Goal: Navigation & Orientation: Find specific page/section

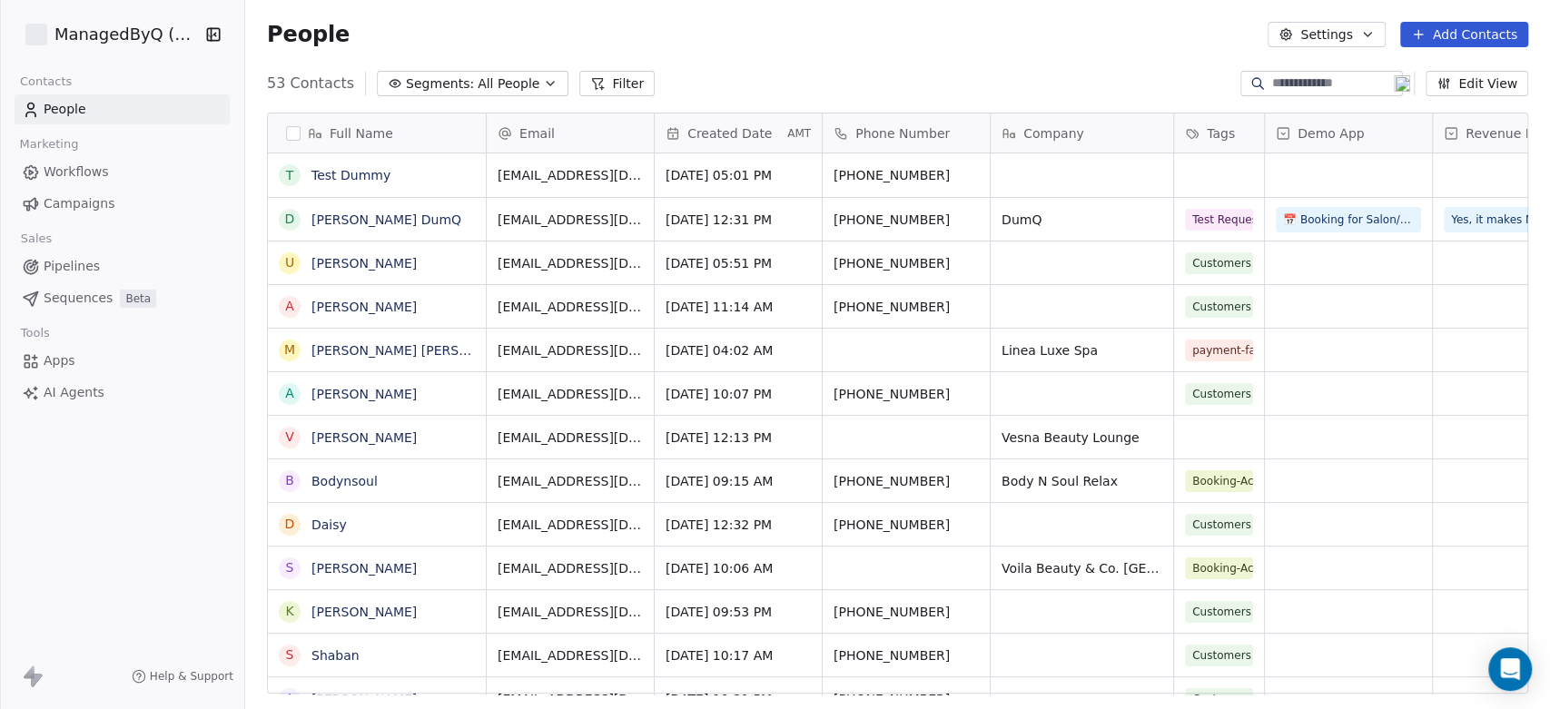
scroll to position [608, 1289]
click at [139, 33] on html "ManagedByQ (FZE) Contacts People Marketing Workflows Campaigns Sales Pipelines …" at bounding box center [775, 354] width 1550 height 709
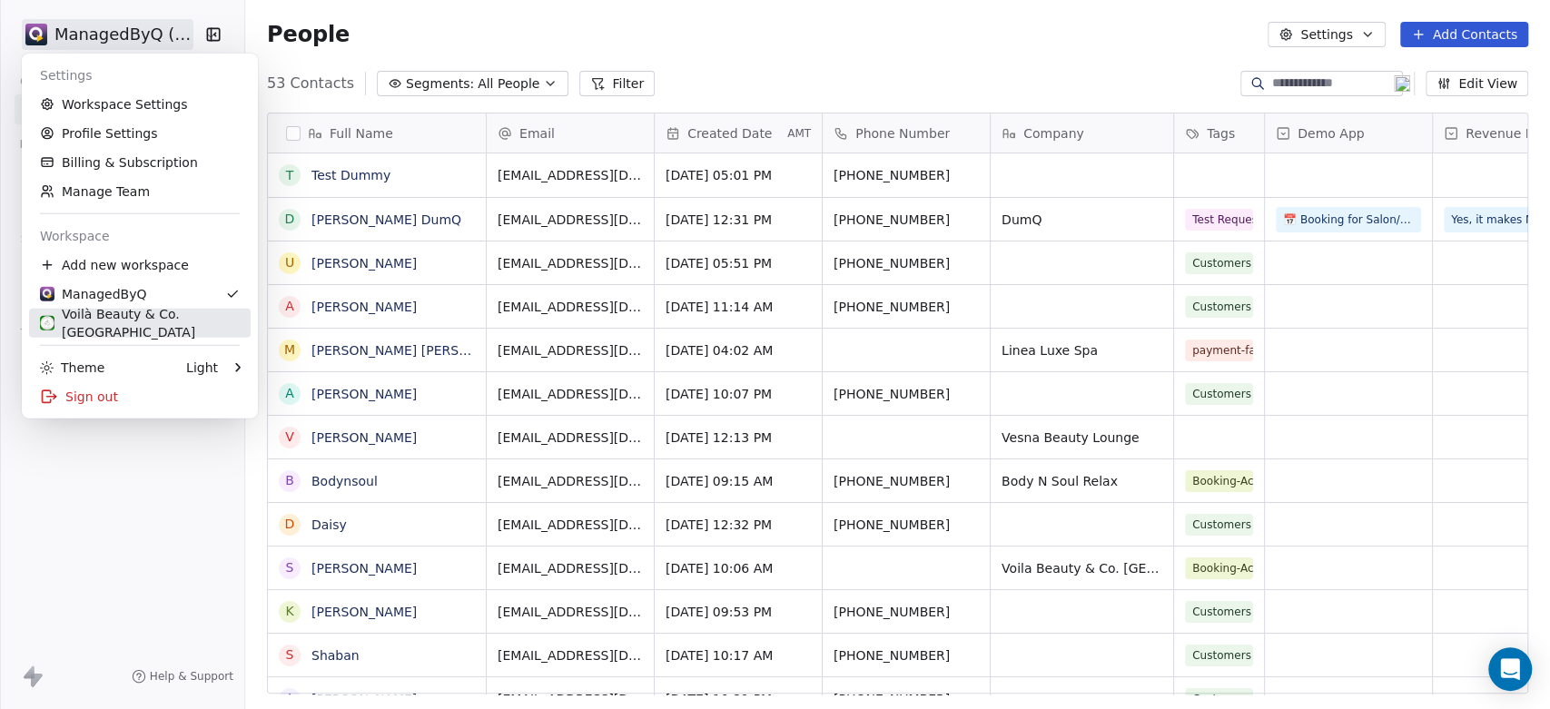
drag, startPoint x: 175, startPoint y: 313, endPoint x: 206, endPoint y: 317, distance: 31.1
click at [175, 314] on div "Voilà Beauty & Co. [GEOGRAPHIC_DATA]" at bounding box center [140, 323] width 200 height 36
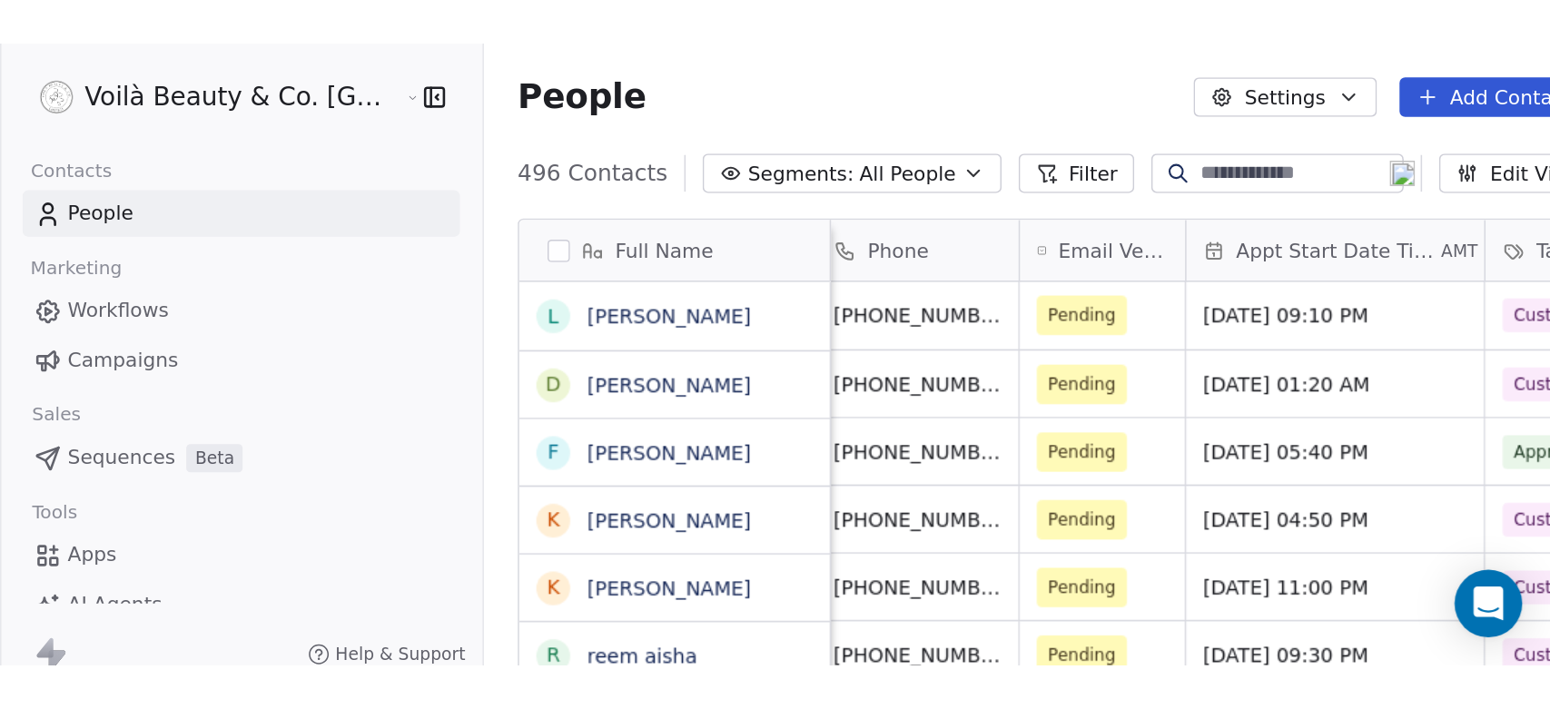
scroll to position [608, 1264]
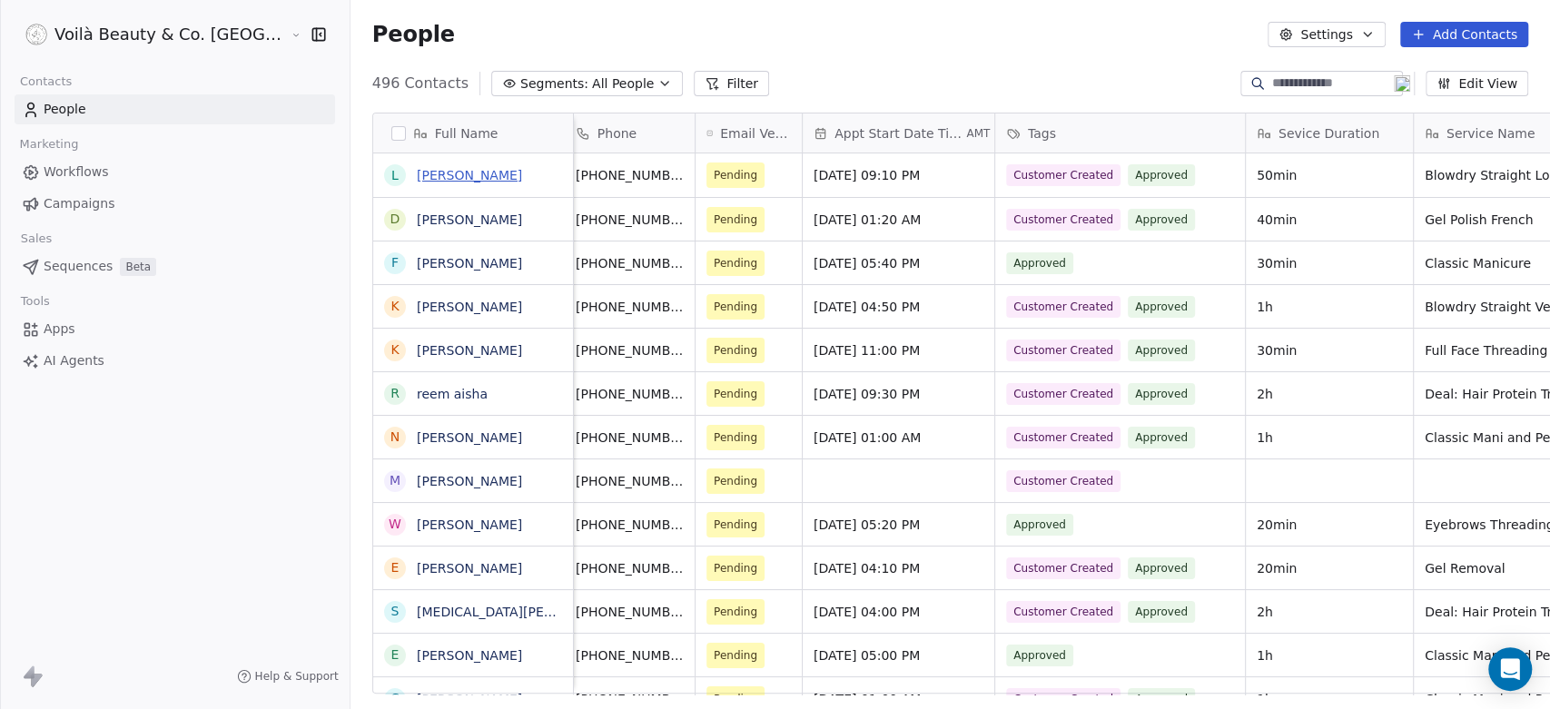
click at [417, 171] on link "[PERSON_NAME]" at bounding box center [469, 175] width 105 height 15
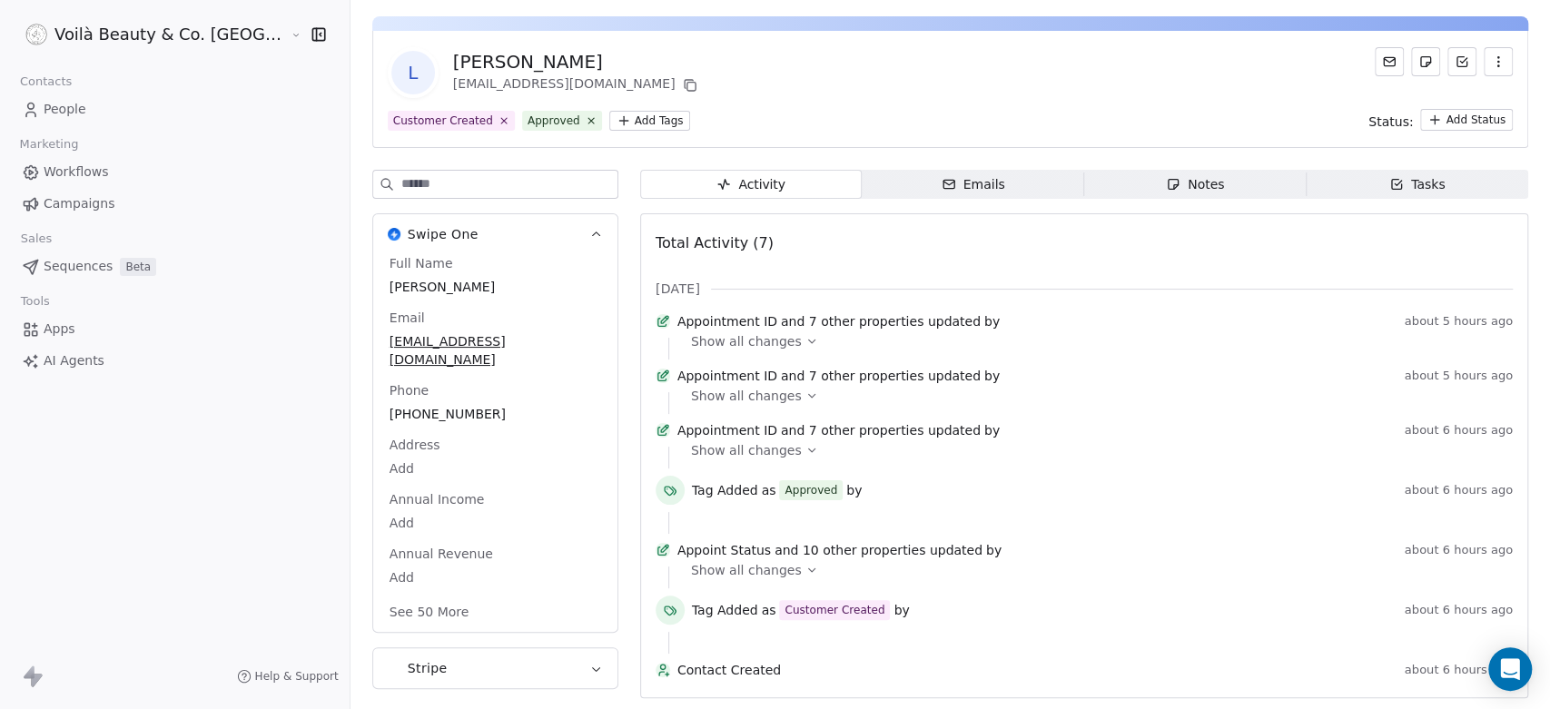
scroll to position [107, 0]
click at [805, 444] on icon at bounding box center [811, 450] width 13 height 13
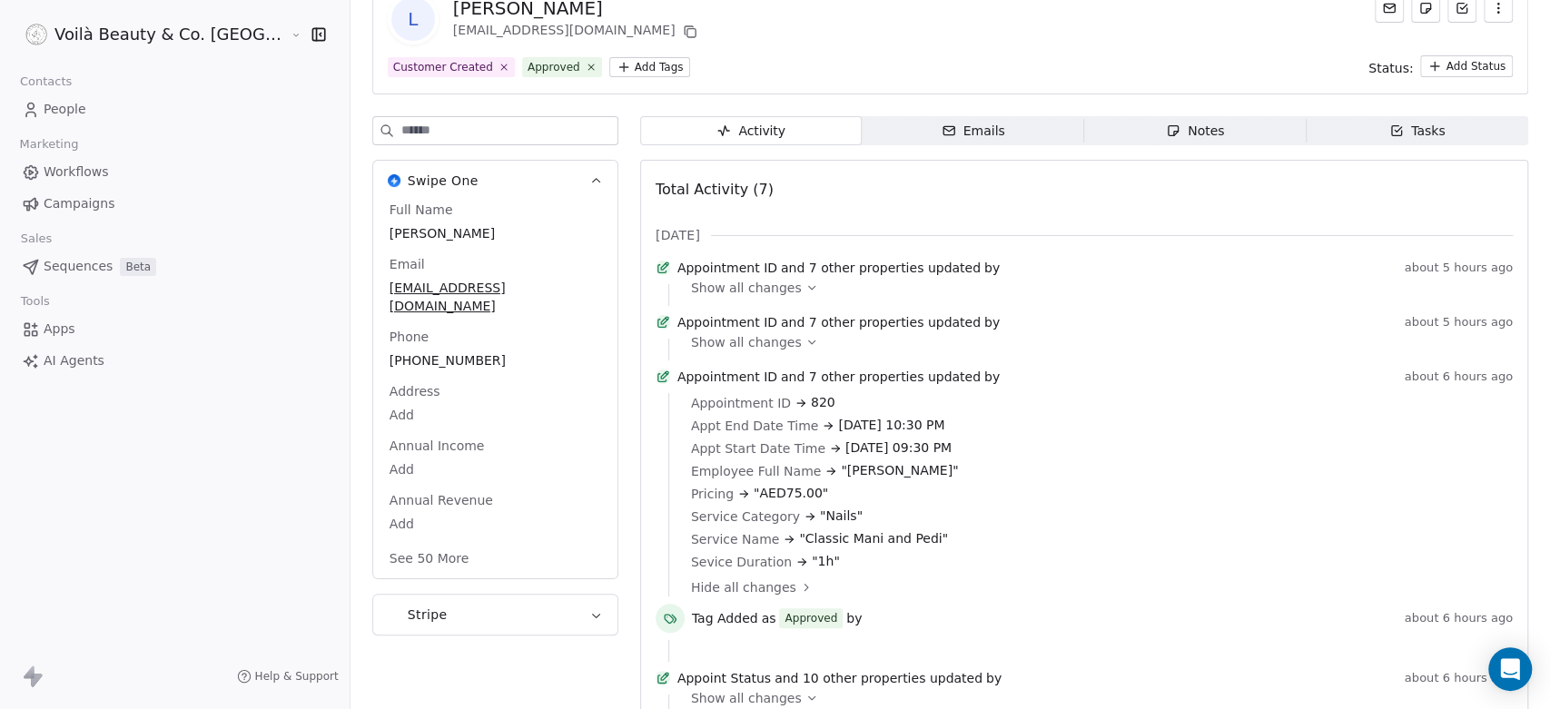
click at [805, 349] on icon at bounding box center [811, 342] width 13 height 13
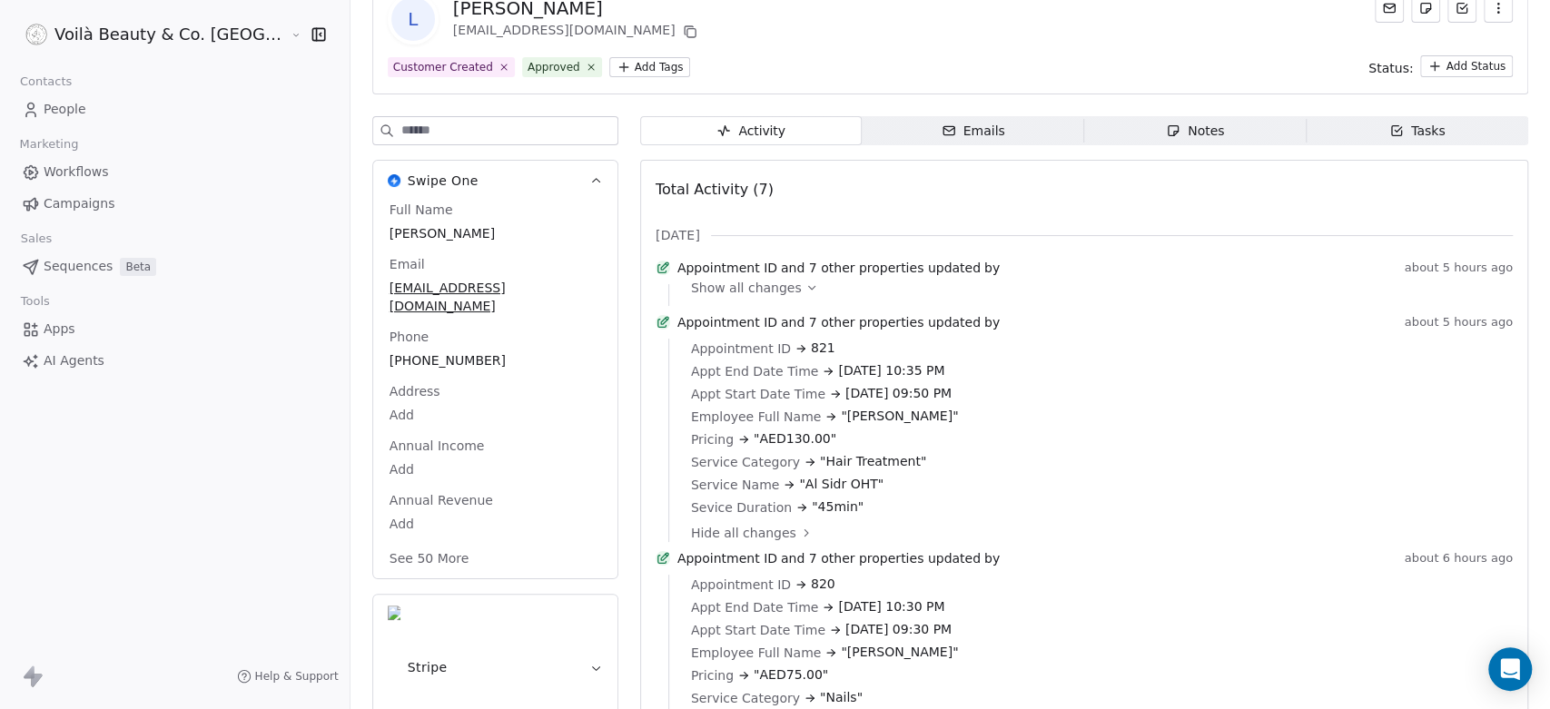
click at [805, 293] on icon at bounding box center [811, 287] width 13 height 13
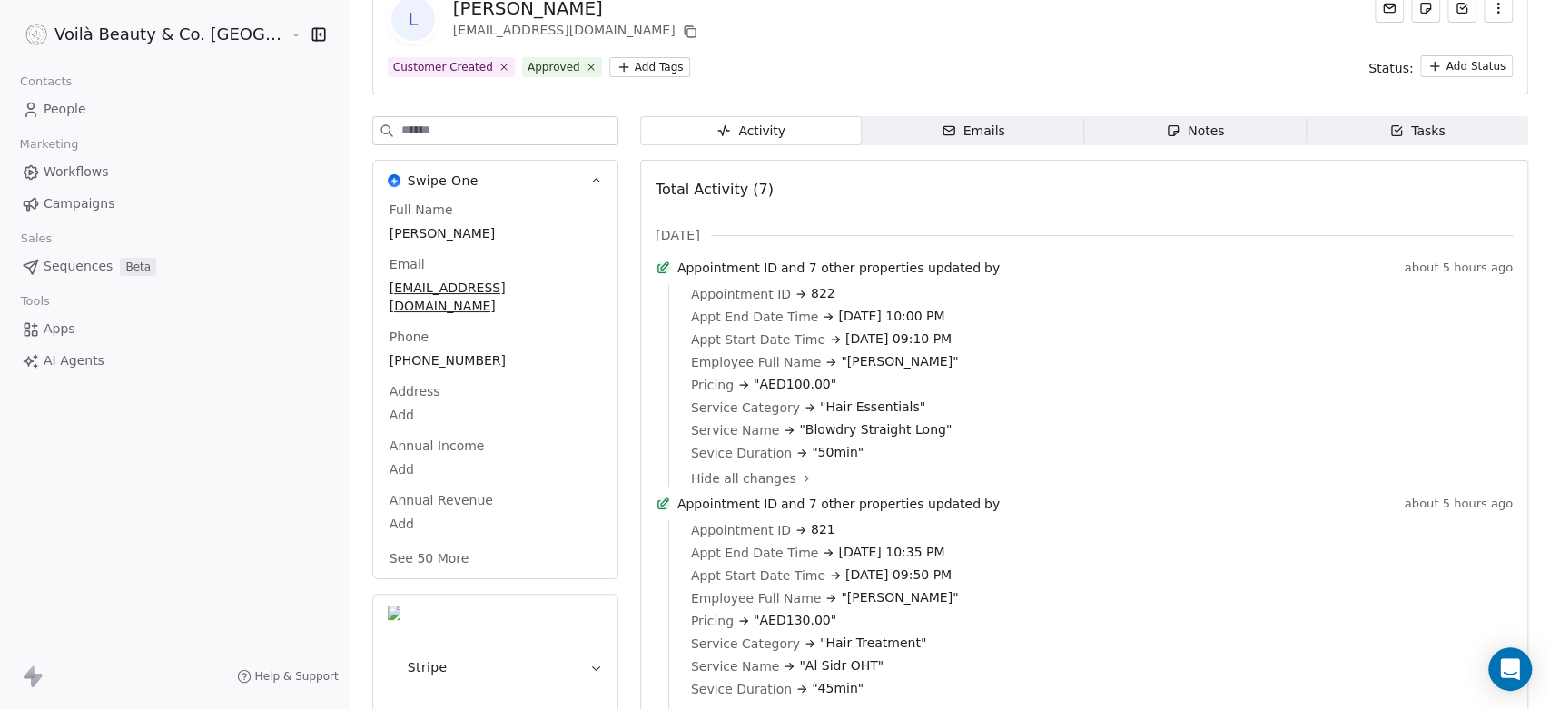
click at [74, 107] on span "People" at bounding box center [65, 109] width 43 height 19
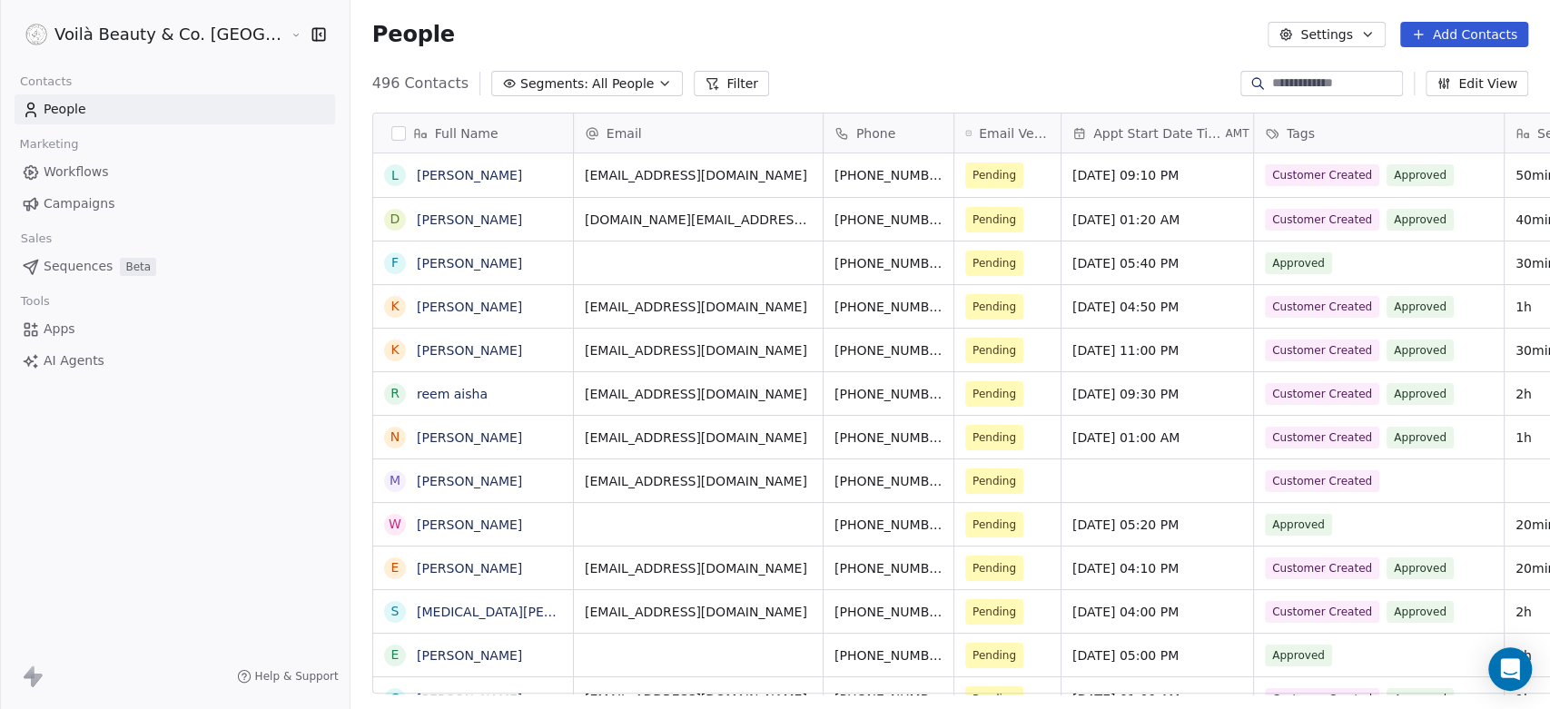
click at [56, 107] on span "People" at bounding box center [65, 109] width 43 height 19
click at [113, 180] on link "Workflows" at bounding box center [175, 172] width 320 height 30
click at [77, 169] on span "Workflows" at bounding box center [76, 172] width 65 height 19
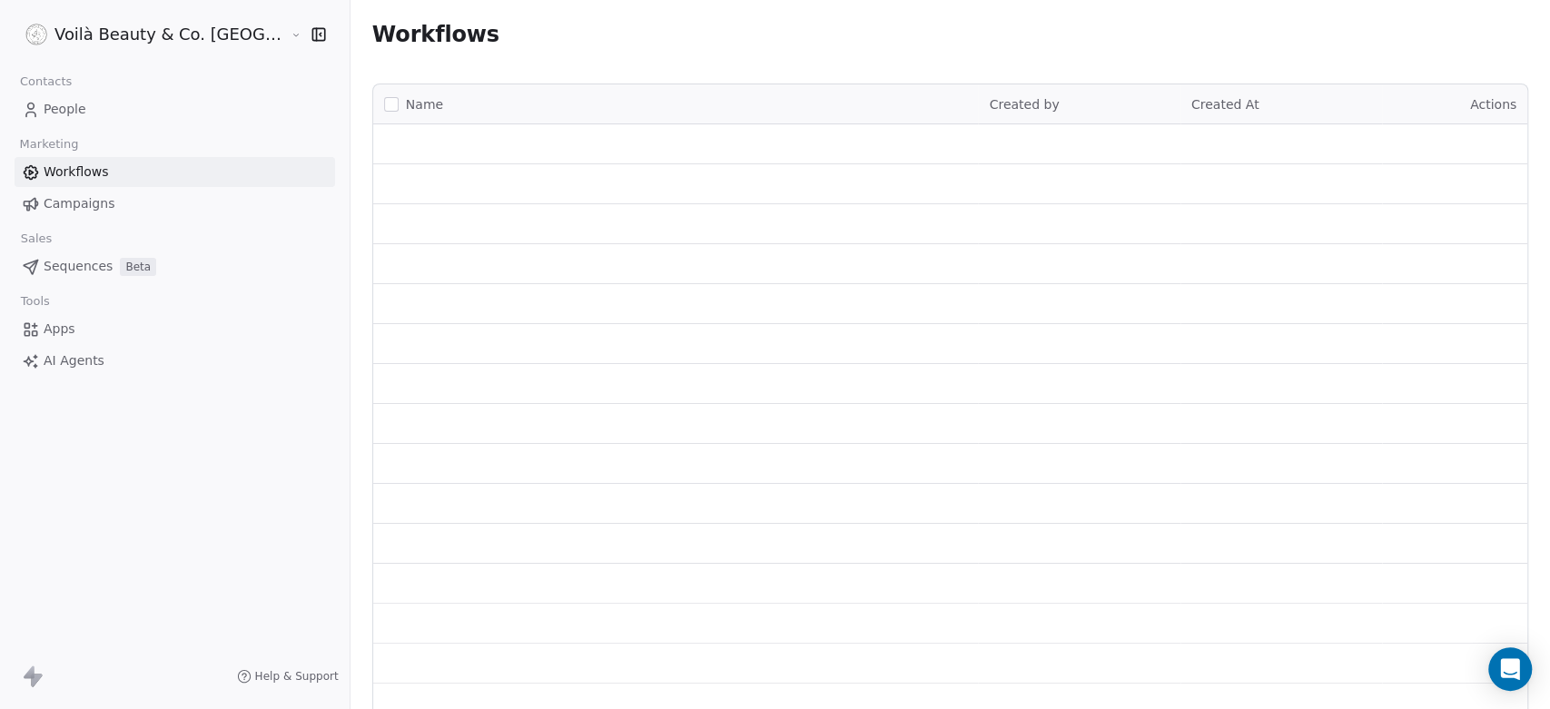
click at [78, 207] on span "Campaigns" at bounding box center [79, 203] width 71 height 19
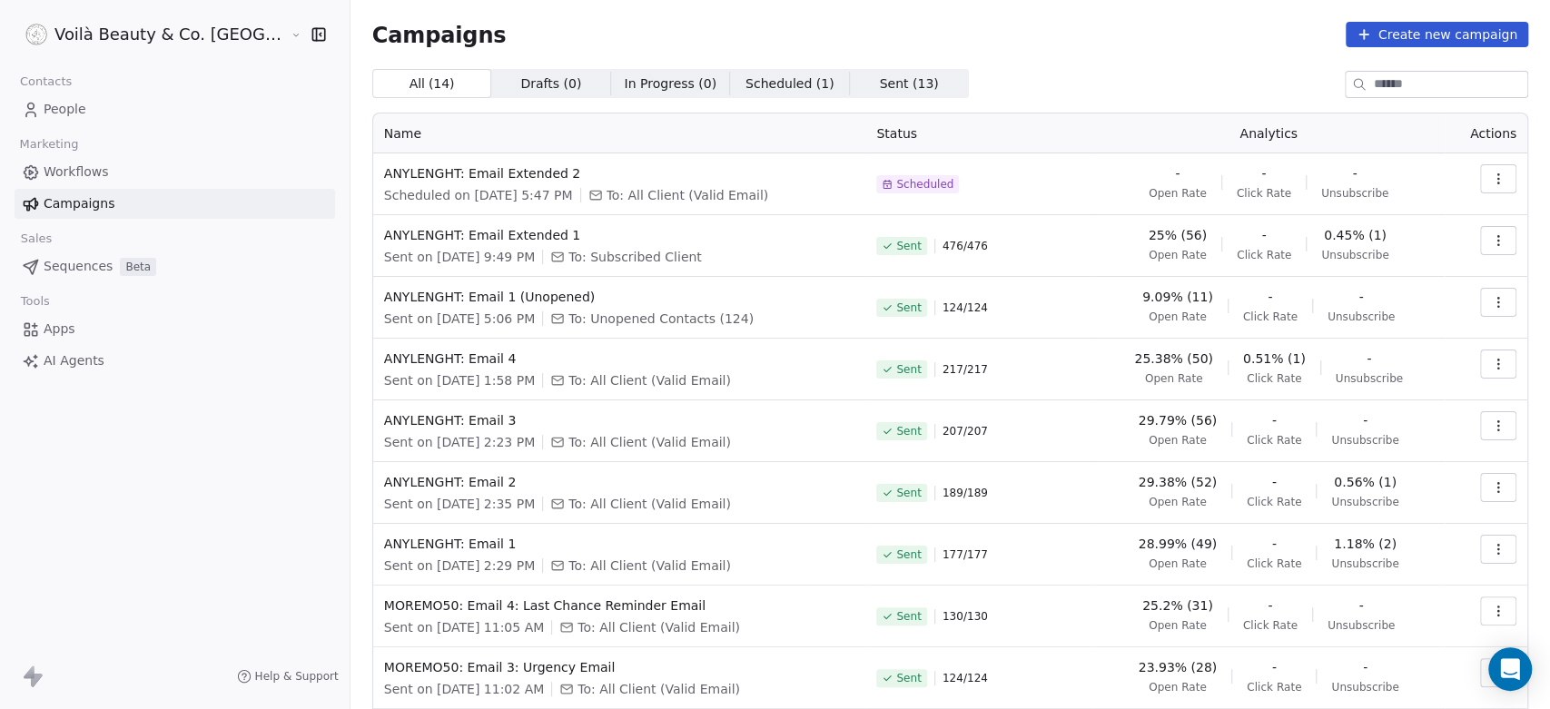
click at [61, 107] on span "People" at bounding box center [65, 109] width 43 height 19
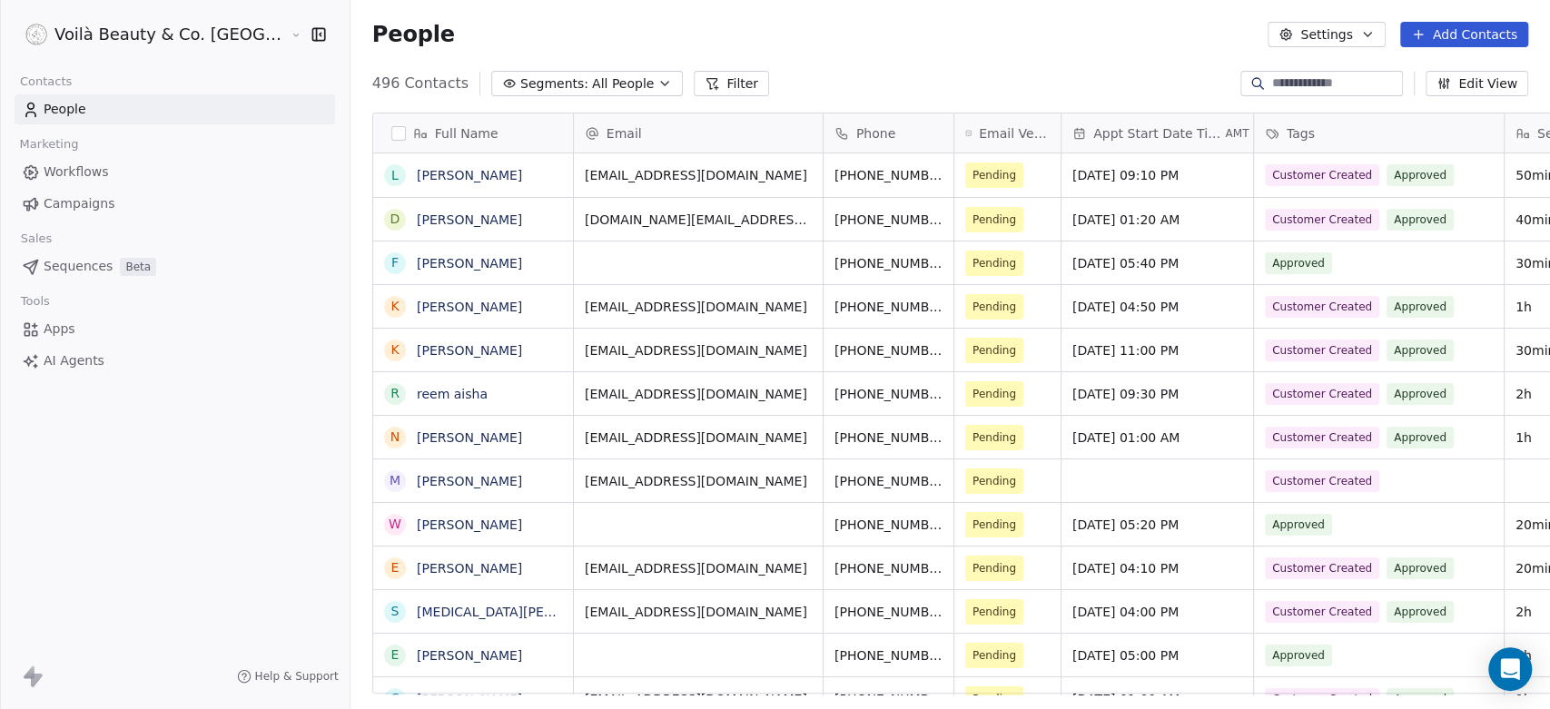
scroll to position [608, 1264]
click at [417, 172] on link "[PERSON_NAME]" at bounding box center [469, 175] width 105 height 15
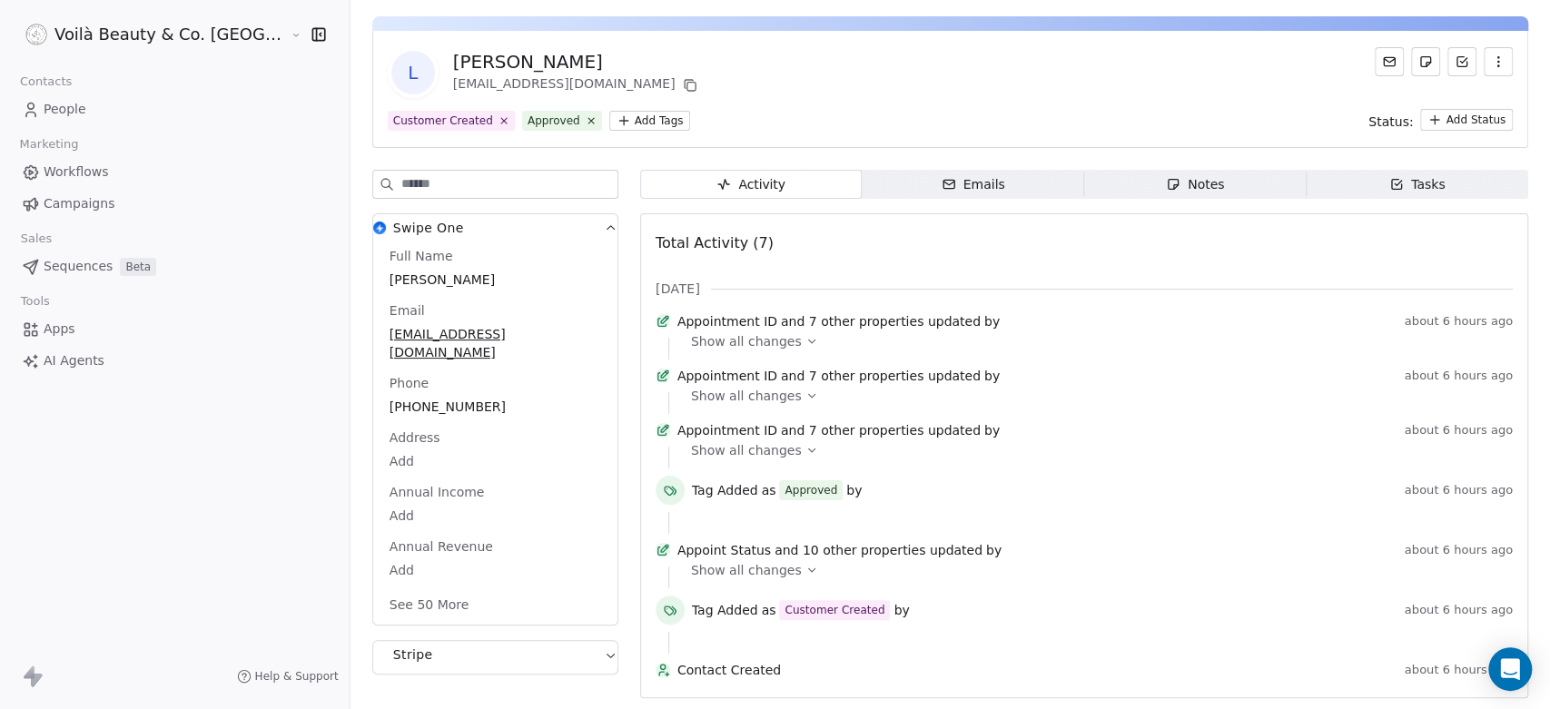
scroll to position [107, 0]
click at [65, 106] on span "People" at bounding box center [65, 109] width 43 height 19
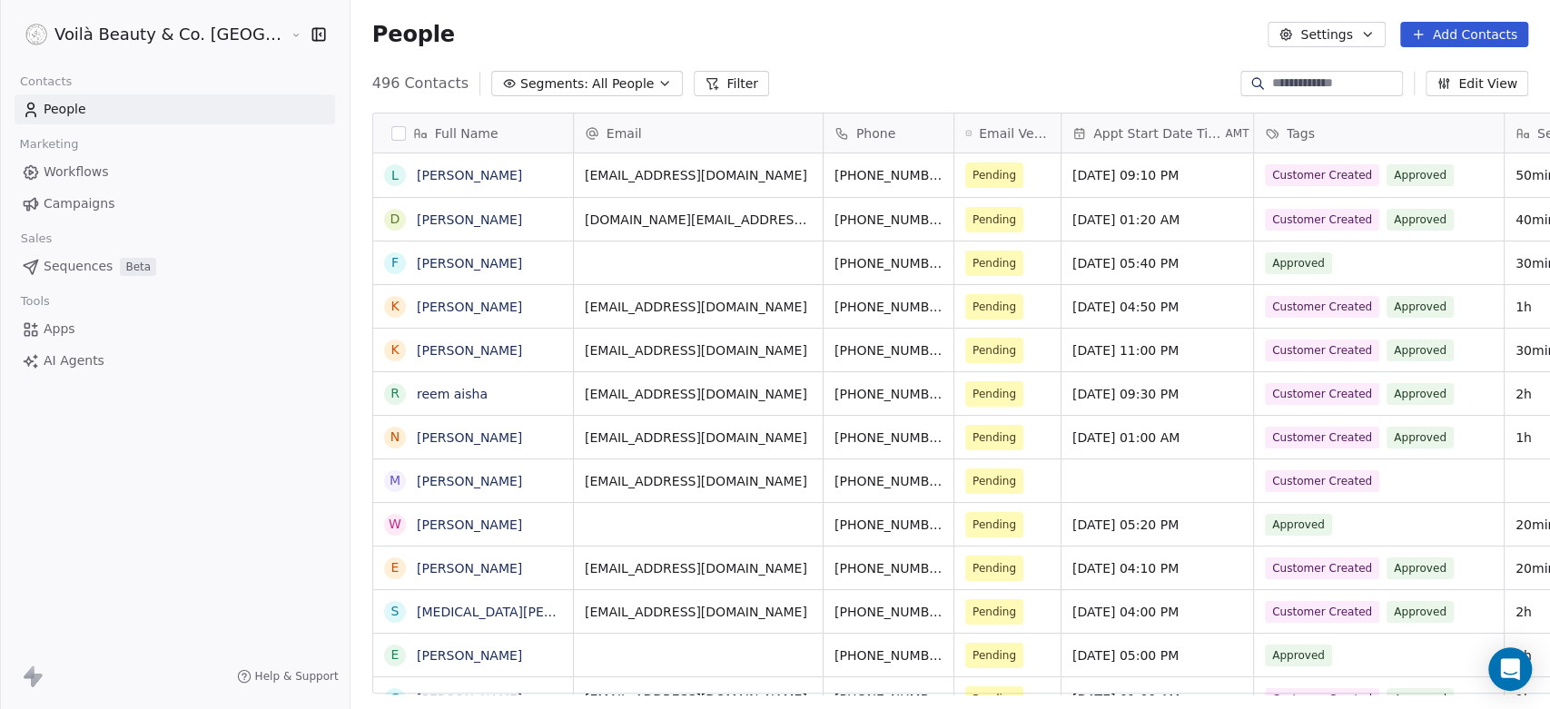
scroll to position [608, 1264]
click at [155, 34] on html "Voilà Beauty & Co. Lounge Contacts People Marketing Workflows Campaigns Sales S…" at bounding box center [775, 354] width 1550 height 709
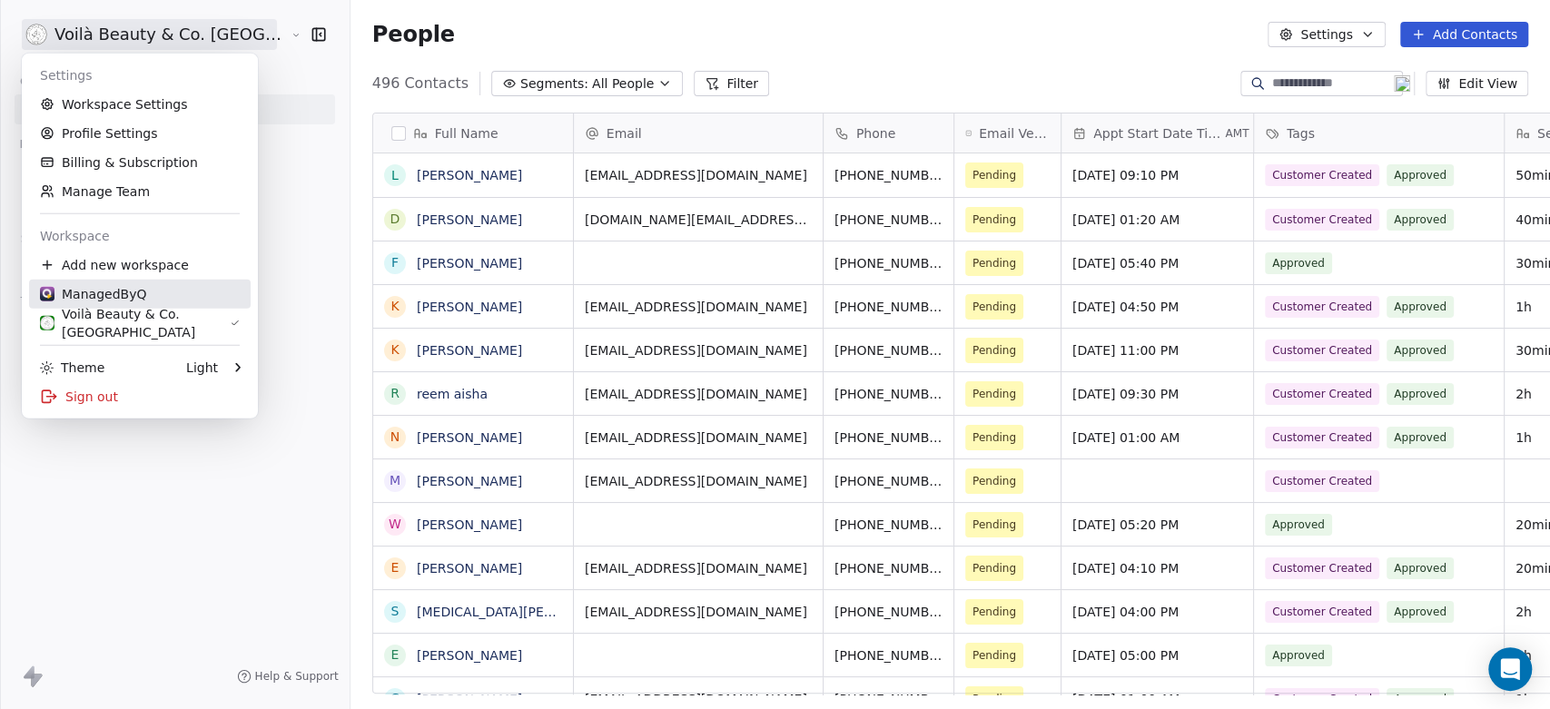
click at [109, 293] on div "ManagedByQ" at bounding box center [93, 294] width 106 height 18
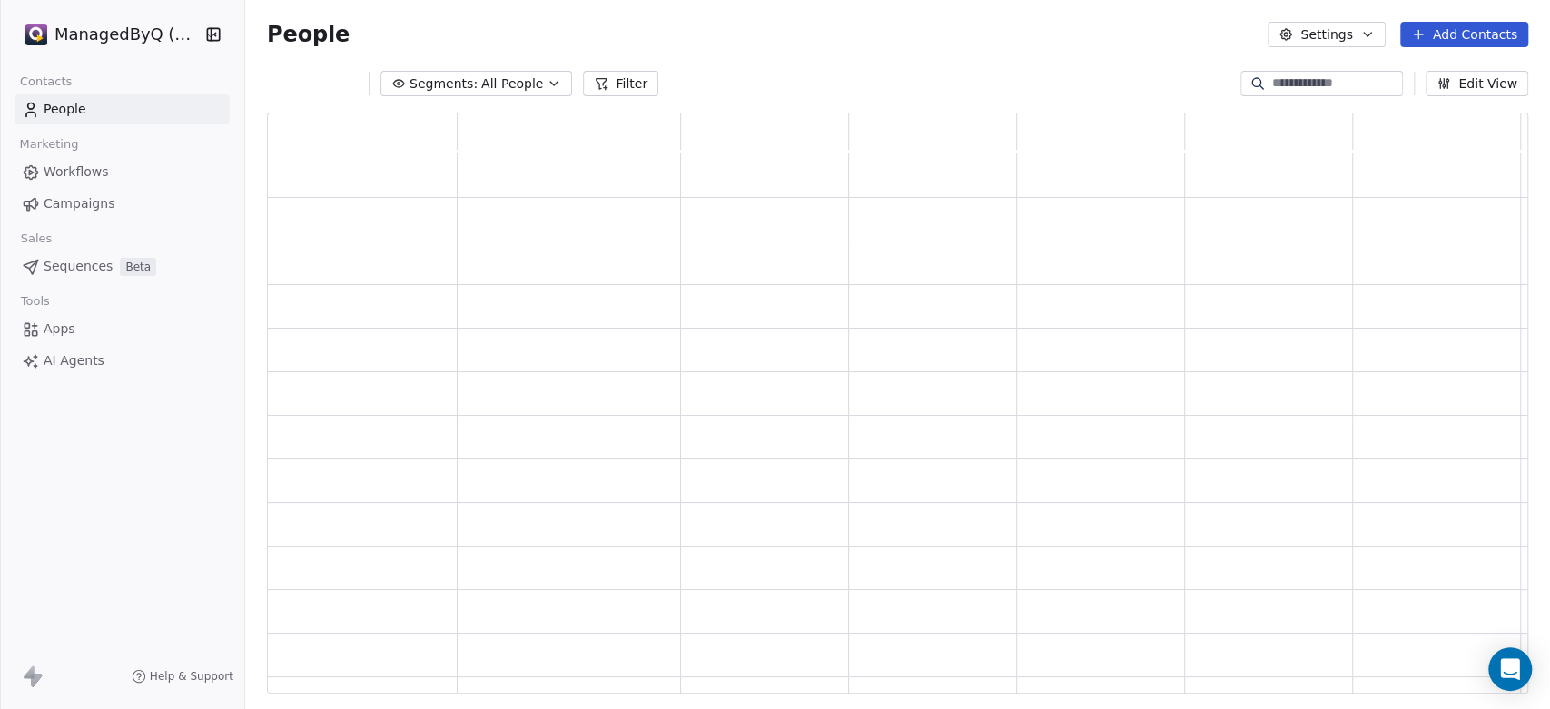
scroll to position [565, 1246]
click at [481, 89] on span "All People" at bounding box center [512, 83] width 62 height 19
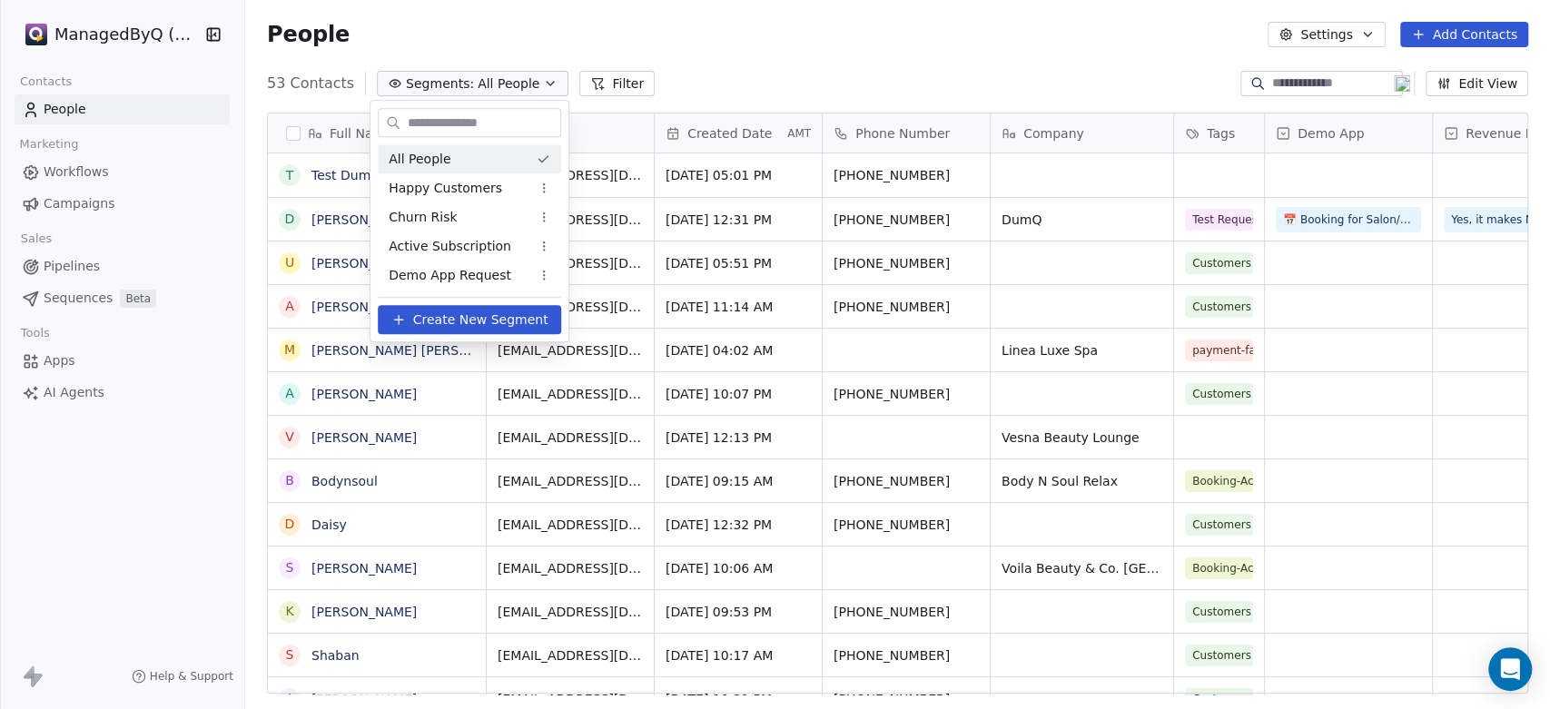
scroll to position [608, 1289]
click at [435, 277] on span "Demo App Request" at bounding box center [450, 275] width 123 height 19
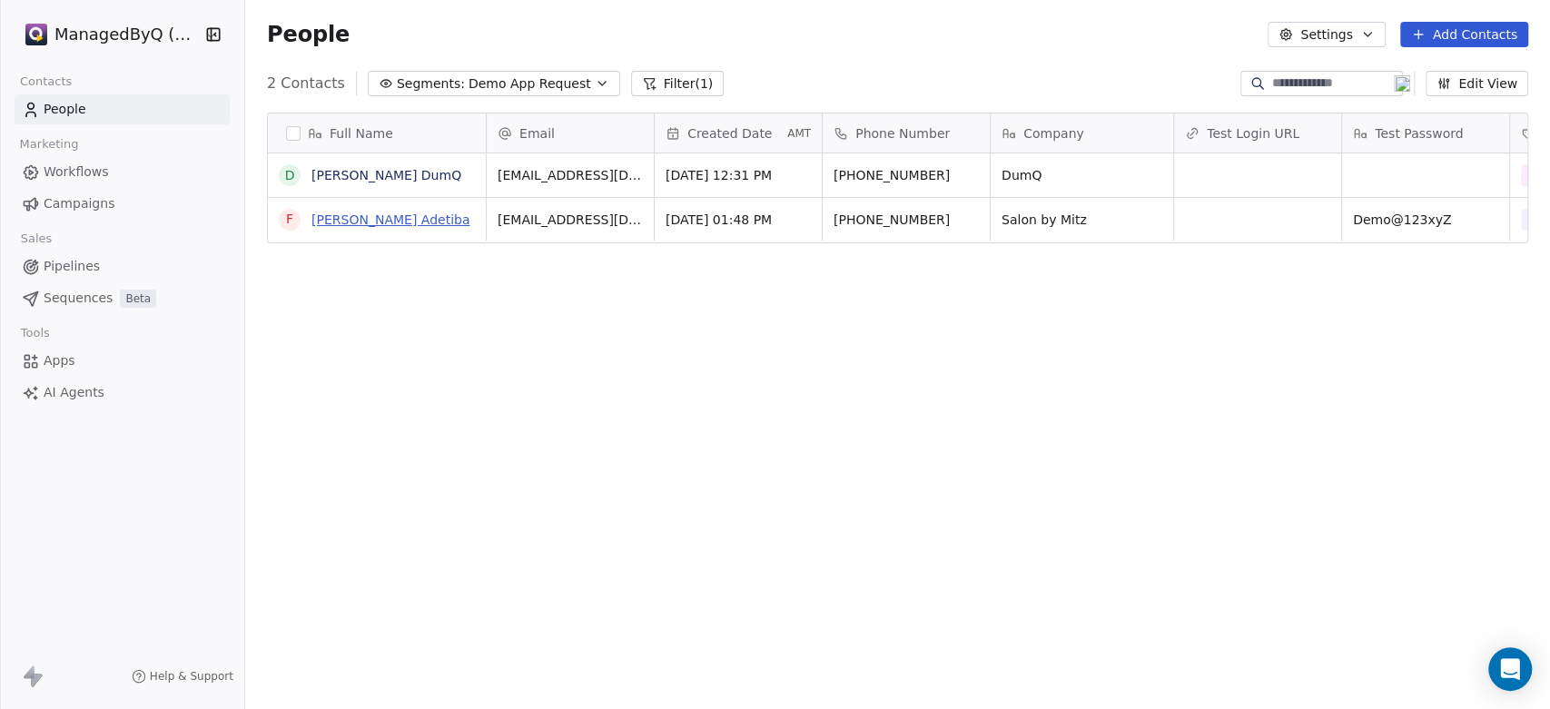
click at [379, 212] on link "[PERSON_NAME] Adetiba" at bounding box center [390, 219] width 158 height 15
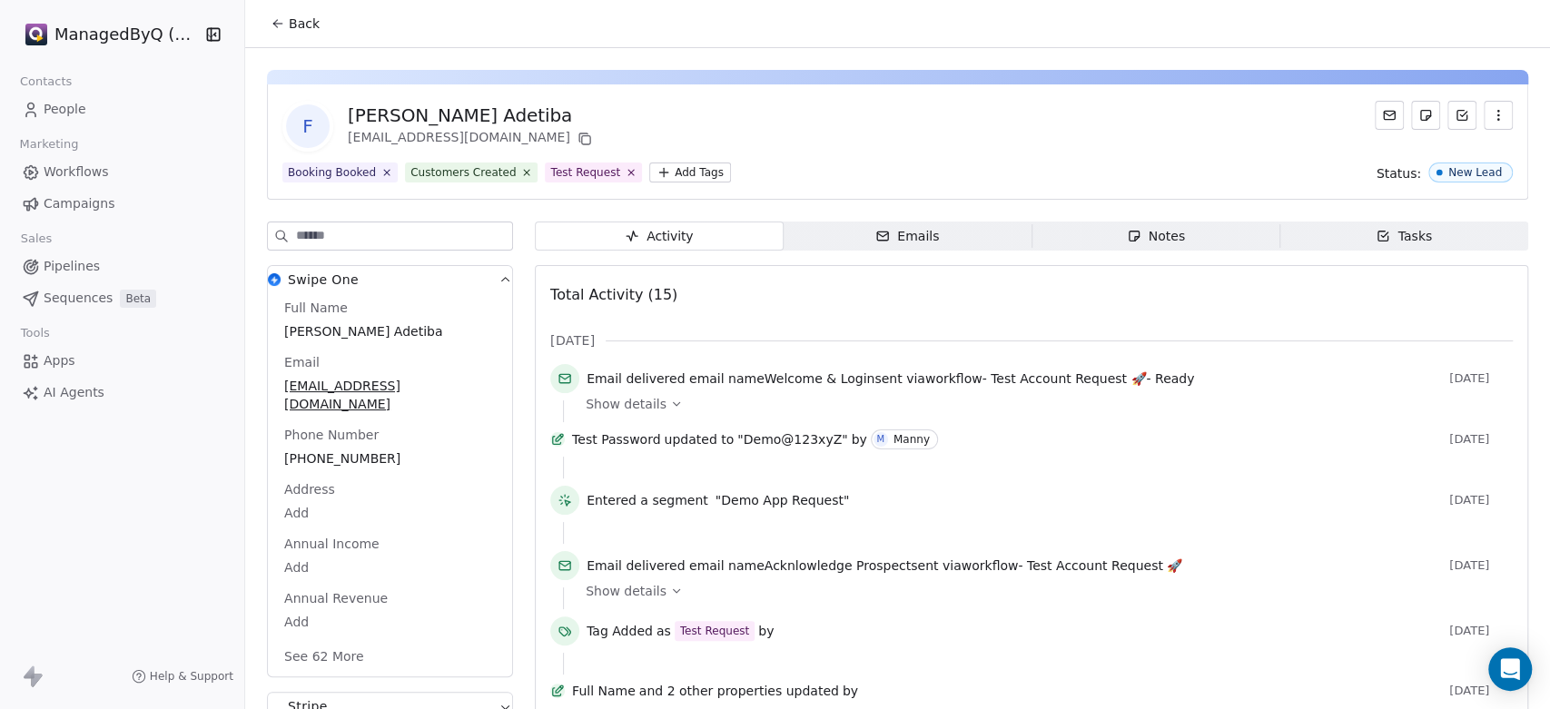
scroll to position [167, 0]
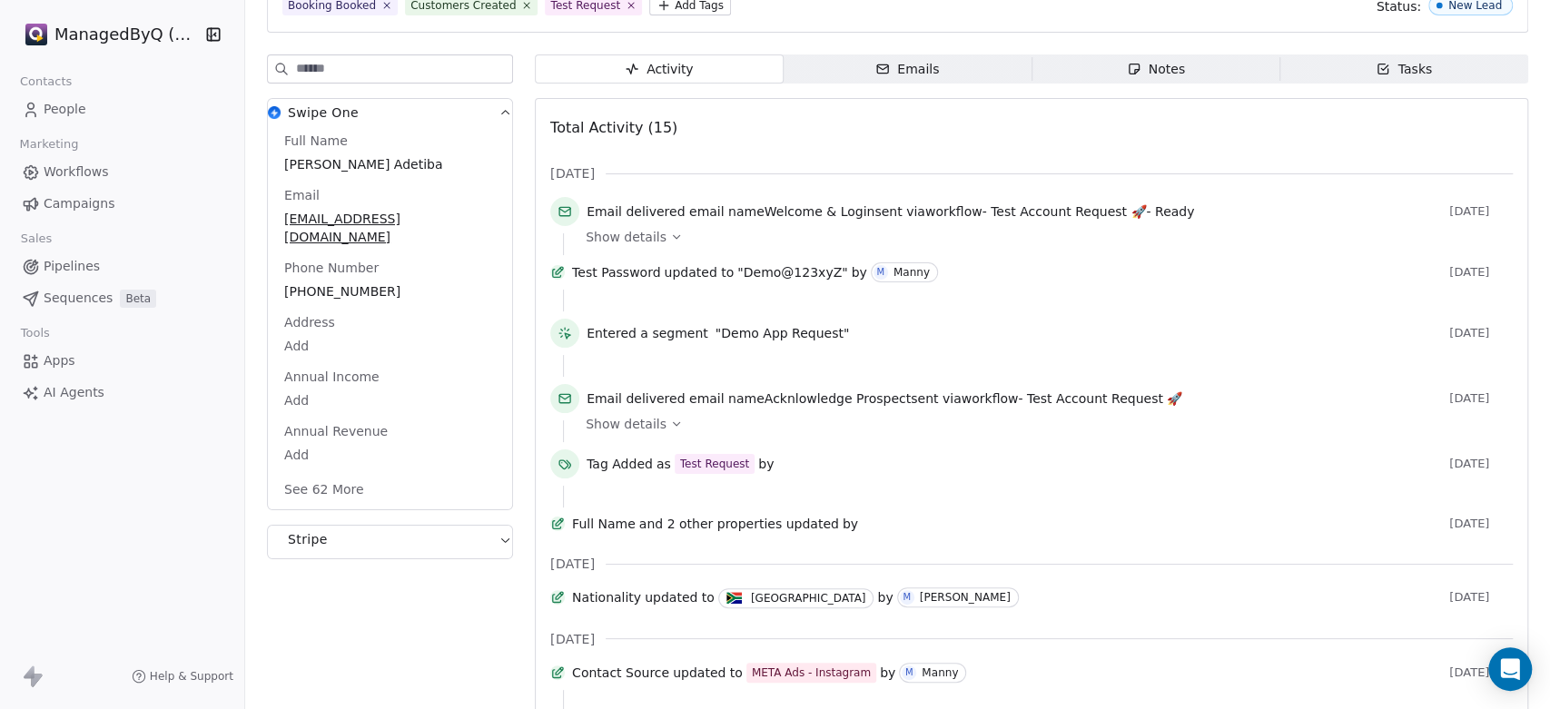
click at [673, 231] on icon at bounding box center [676, 237] width 13 height 13
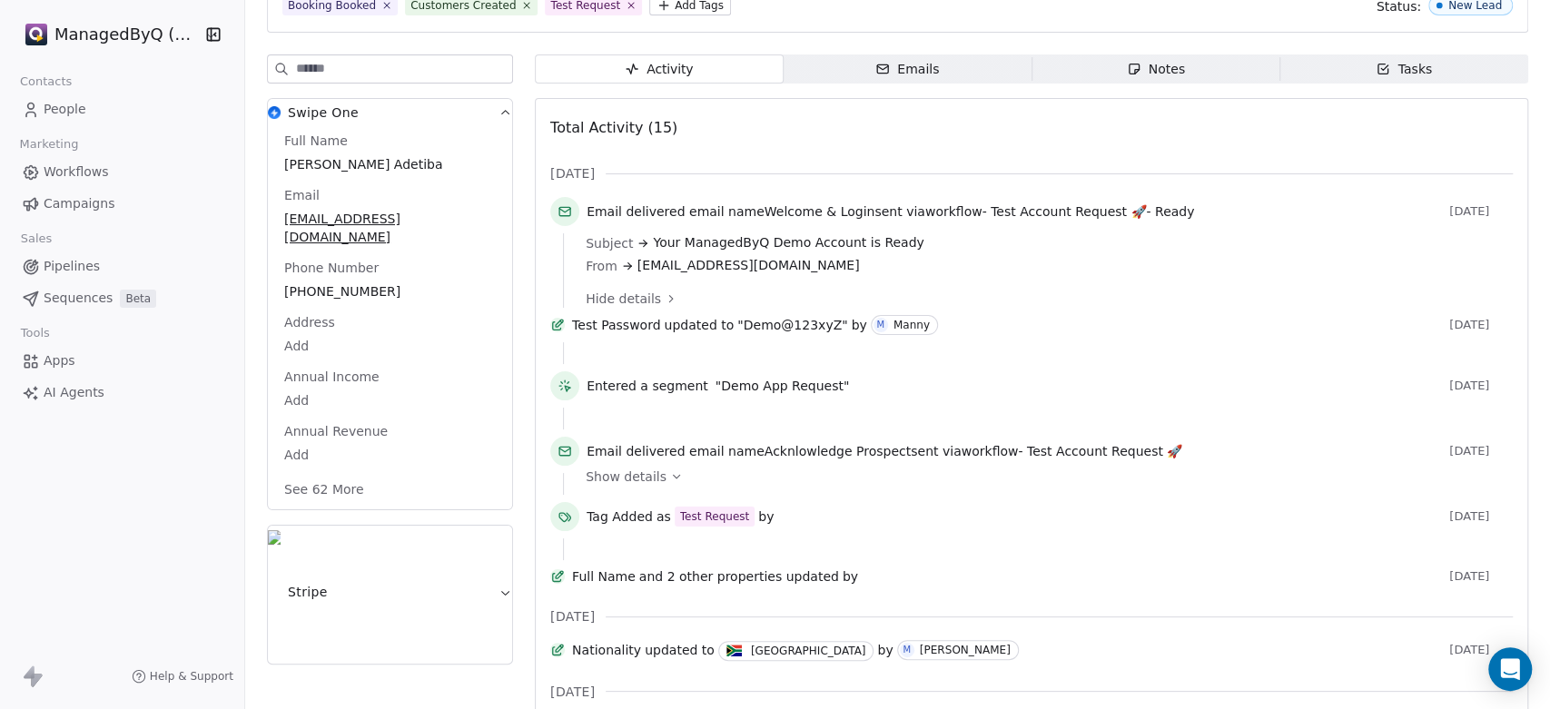
click at [94, 165] on span "Workflows" at bounding box center [76, 172] width 65 height 19
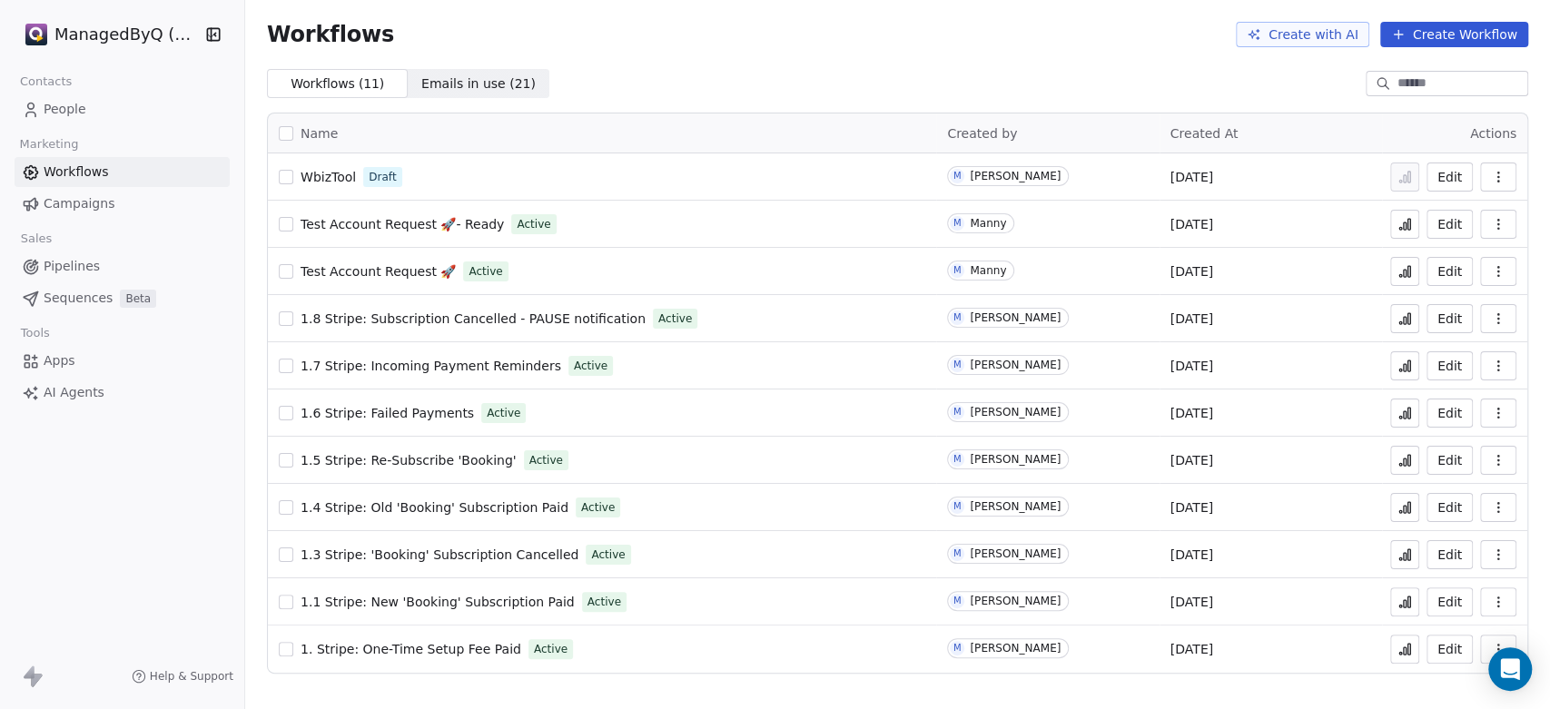
click at [390, 221] on span "Test Account Request 🚀- Ready" at bounding box center [402, 224] width 203 height 15
